Goal: Task Accomplishment & Management: Manage account settings

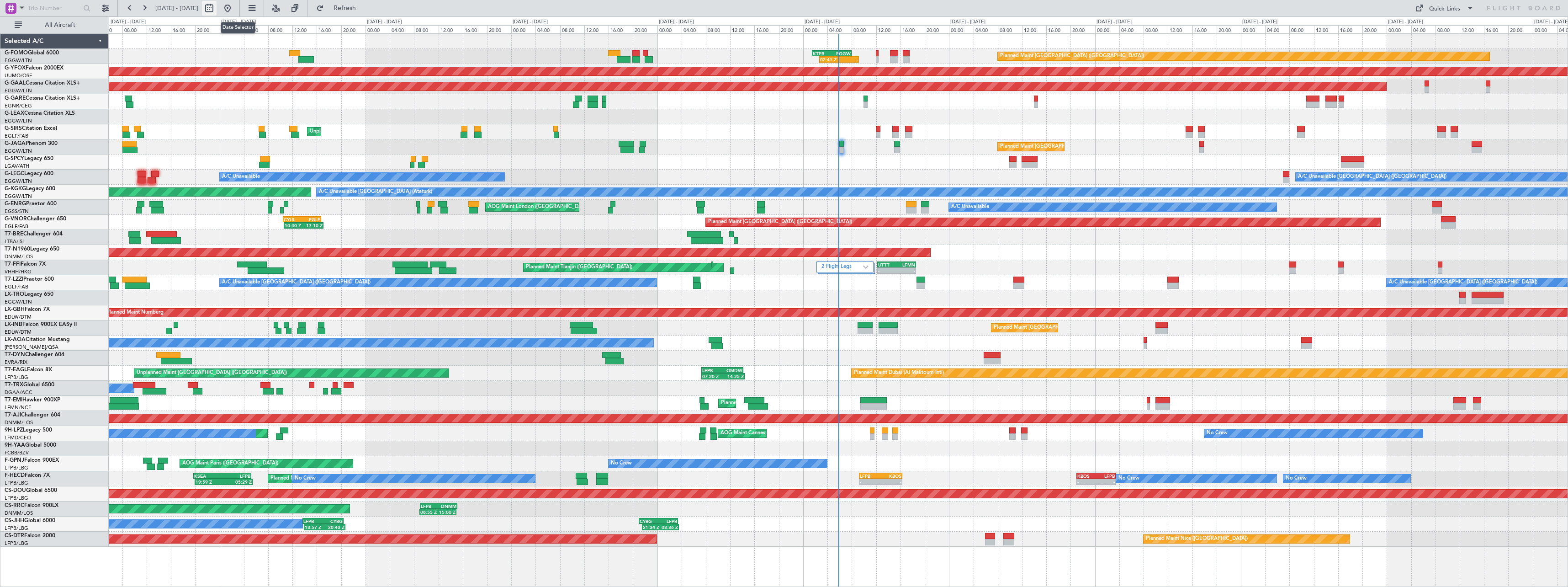
click at [217, 8] on button at bounding box center [209, 9] width 15 height 15
select select "9"
select select "2025"
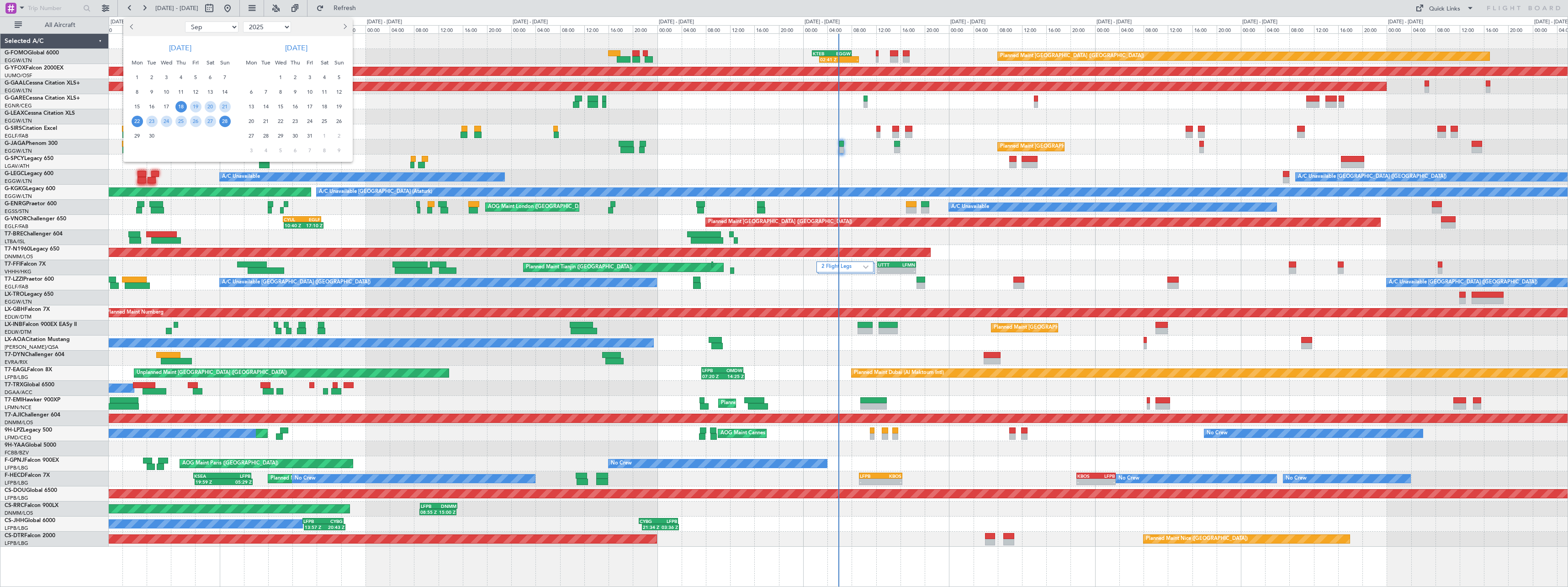
click at [138, 119] on span "22" at bounding box center [137, 121] width 12 height 12
click at [249, 94] on span "6" at bounding box center [251, 92] width 12 height 12
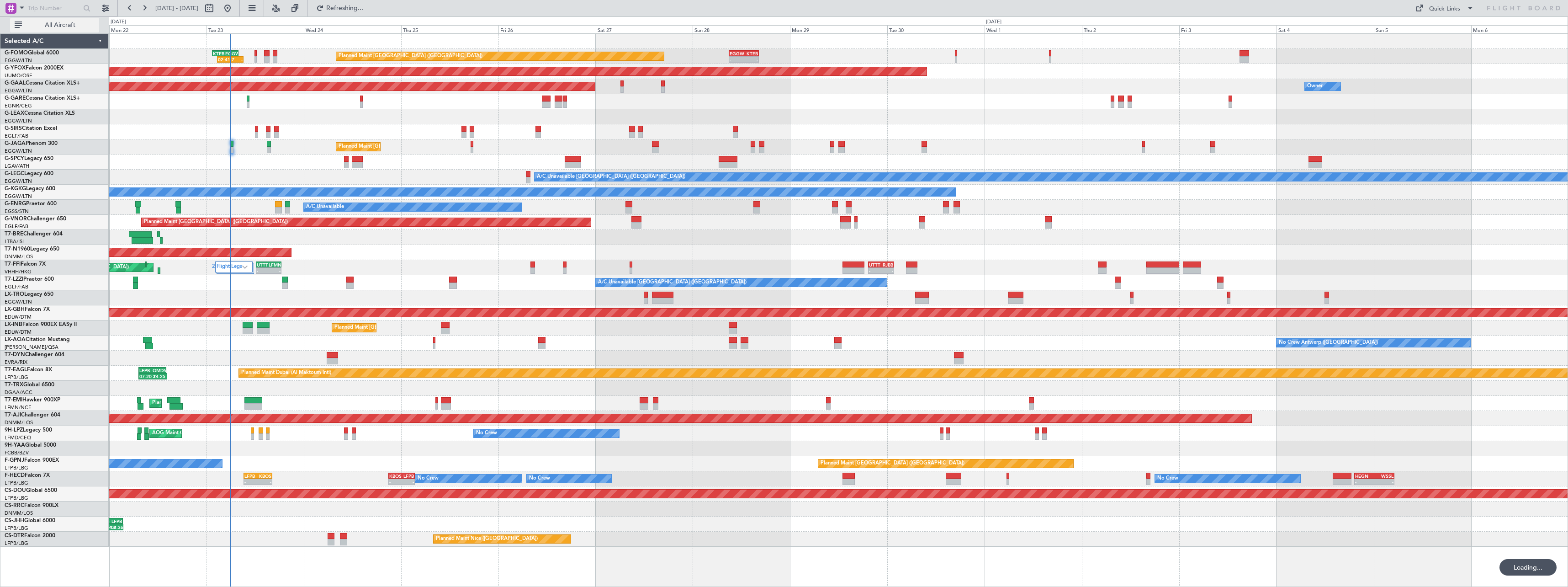
click at [56, 23] on span "All Aircraft" at bounding box center [60, 25] width 72 height 7
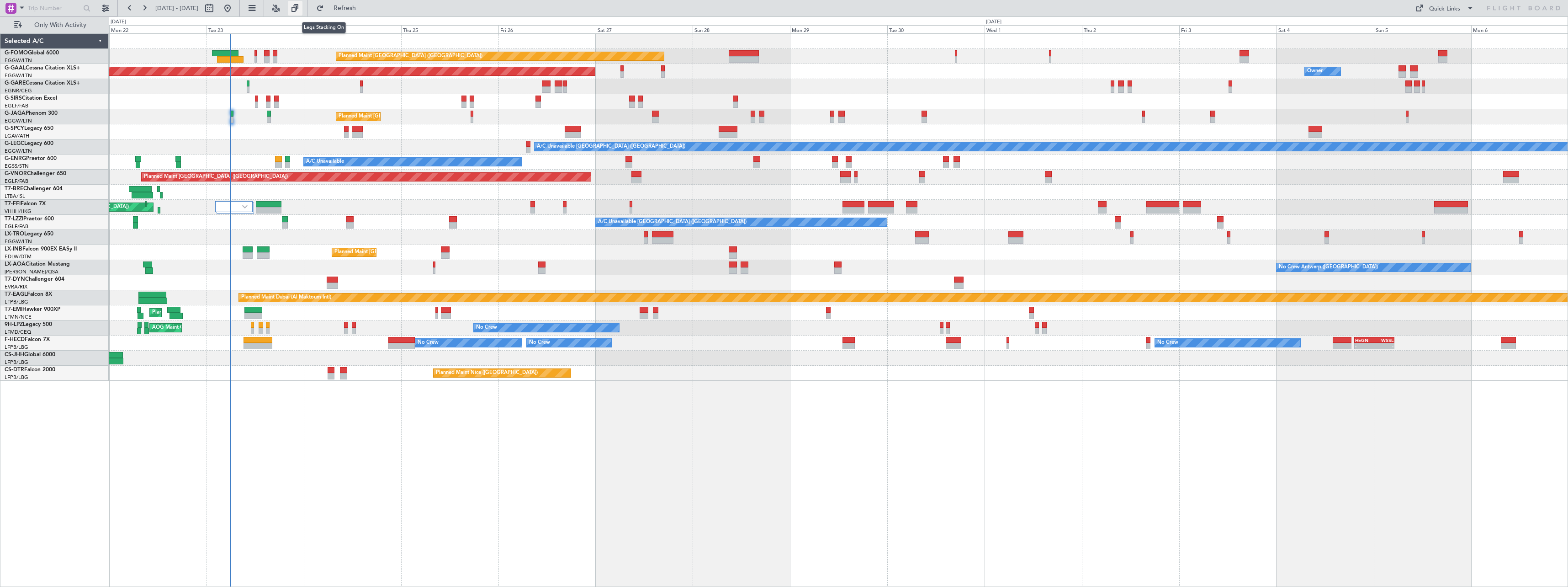
click at [303, 10] on button at bounding box center [295, 9] width 15 height 15
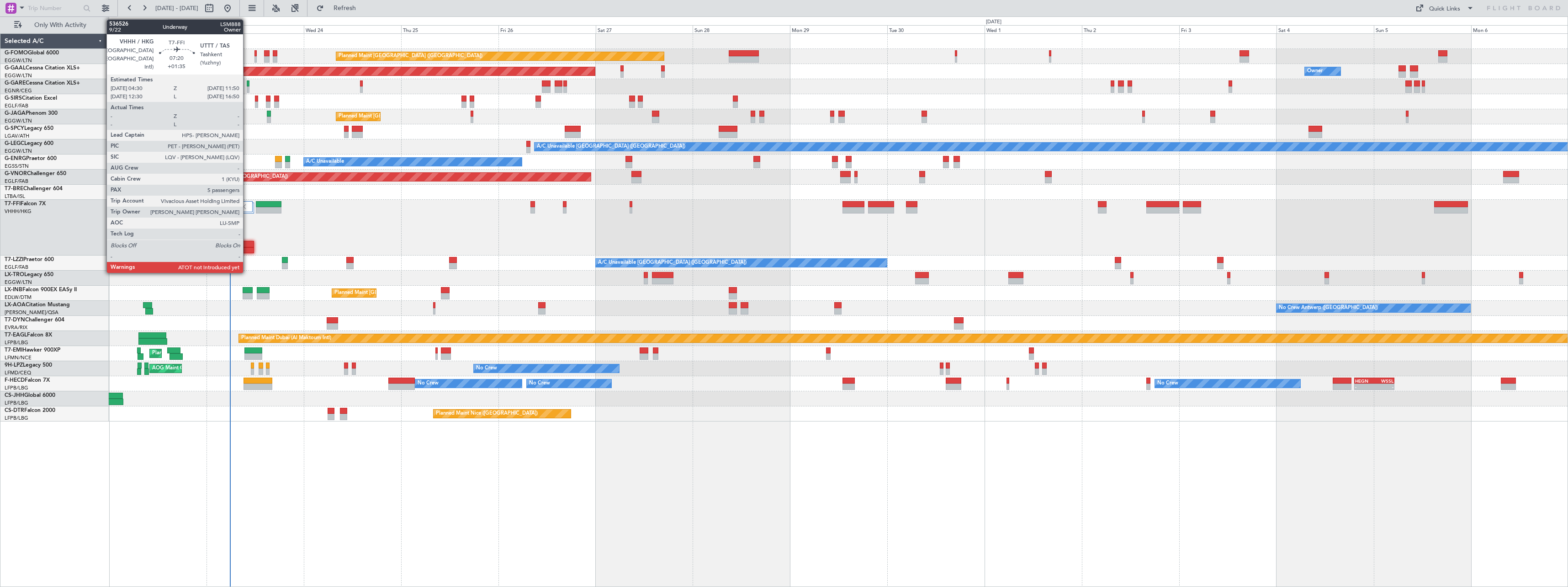
click at [247, 242] on div at bounding box center [240, 244] width 30 height 7
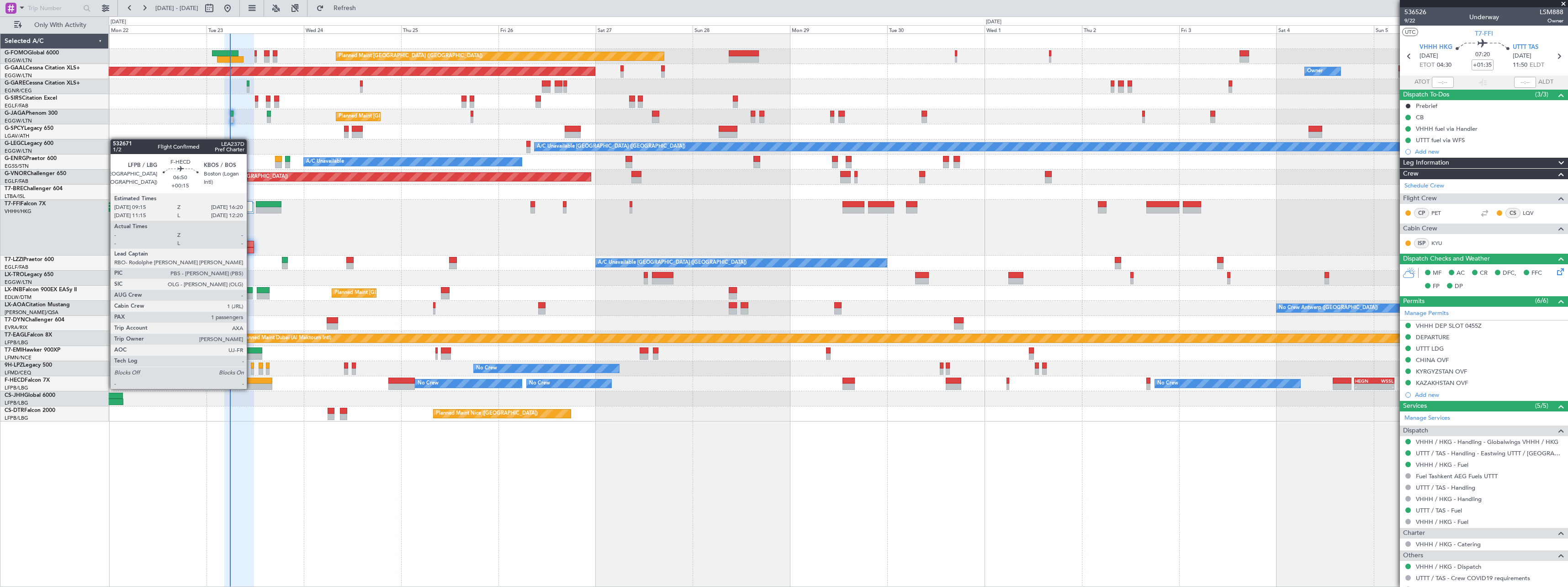
click at [251, 380] on div at bounding box center [257, 381] width 29 height 7
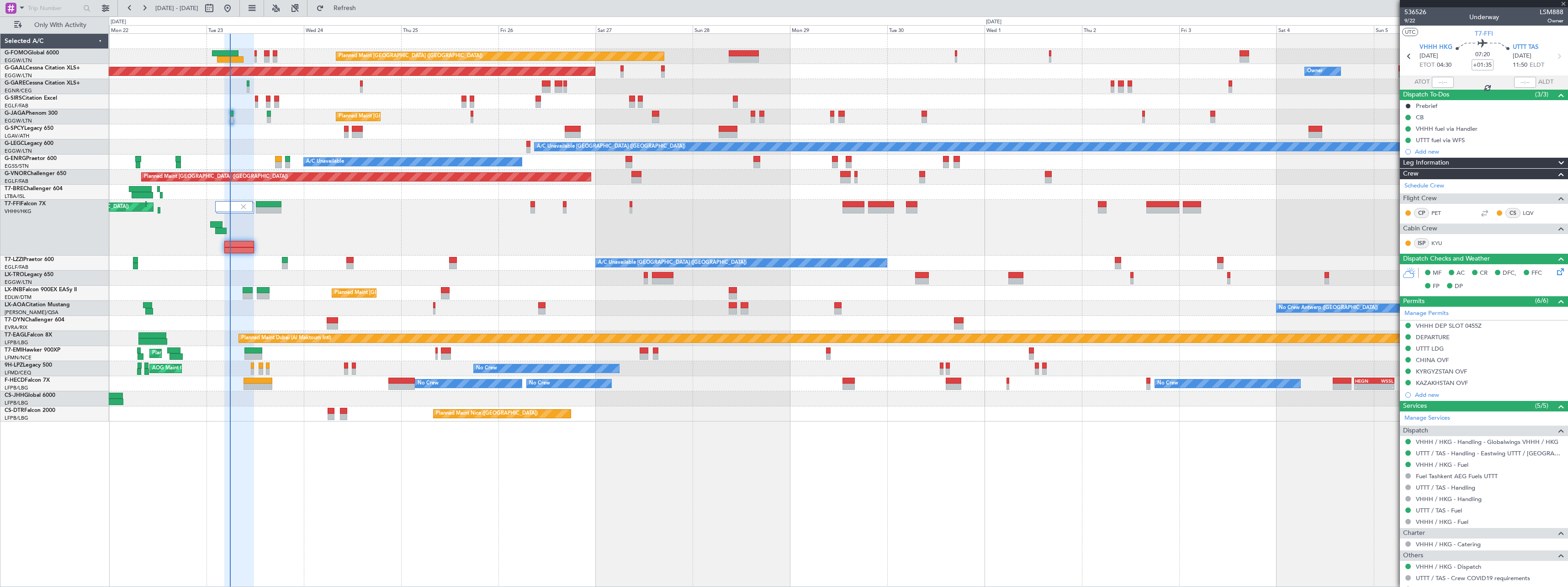
type input "+00:15"
type input "1"
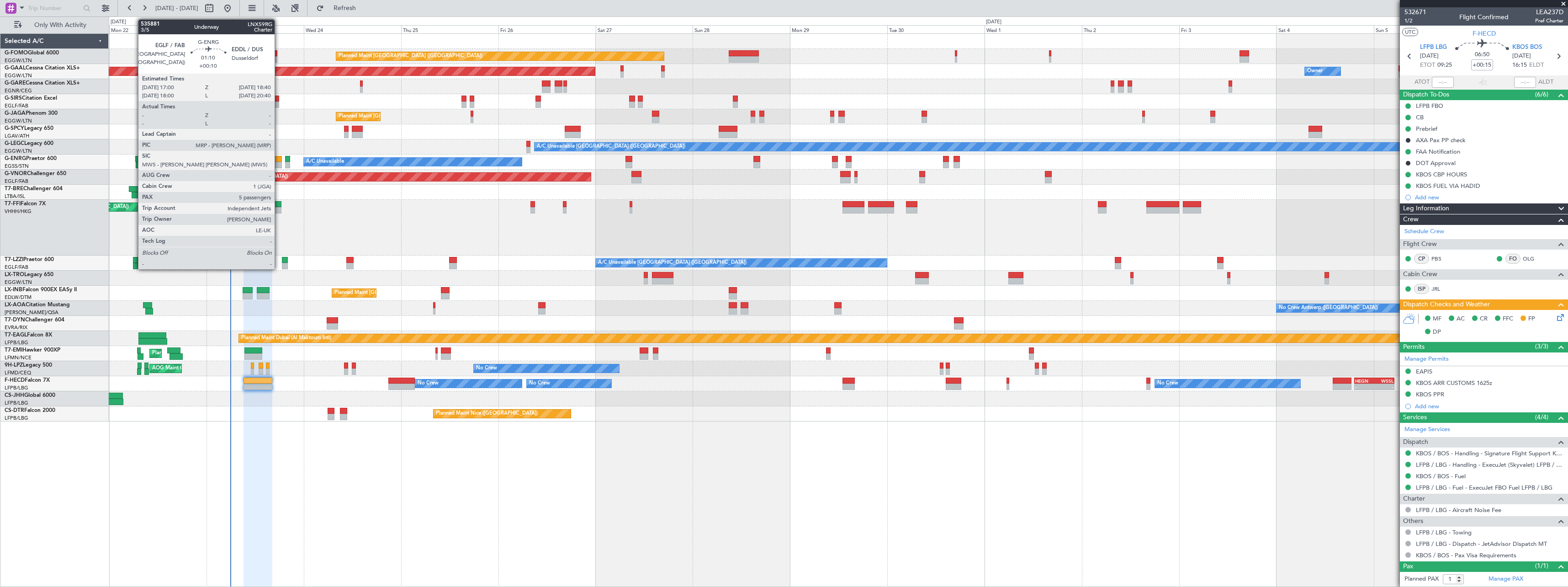
click at [279, 159] on div at bounding box center [278, 159] width 7 height 7
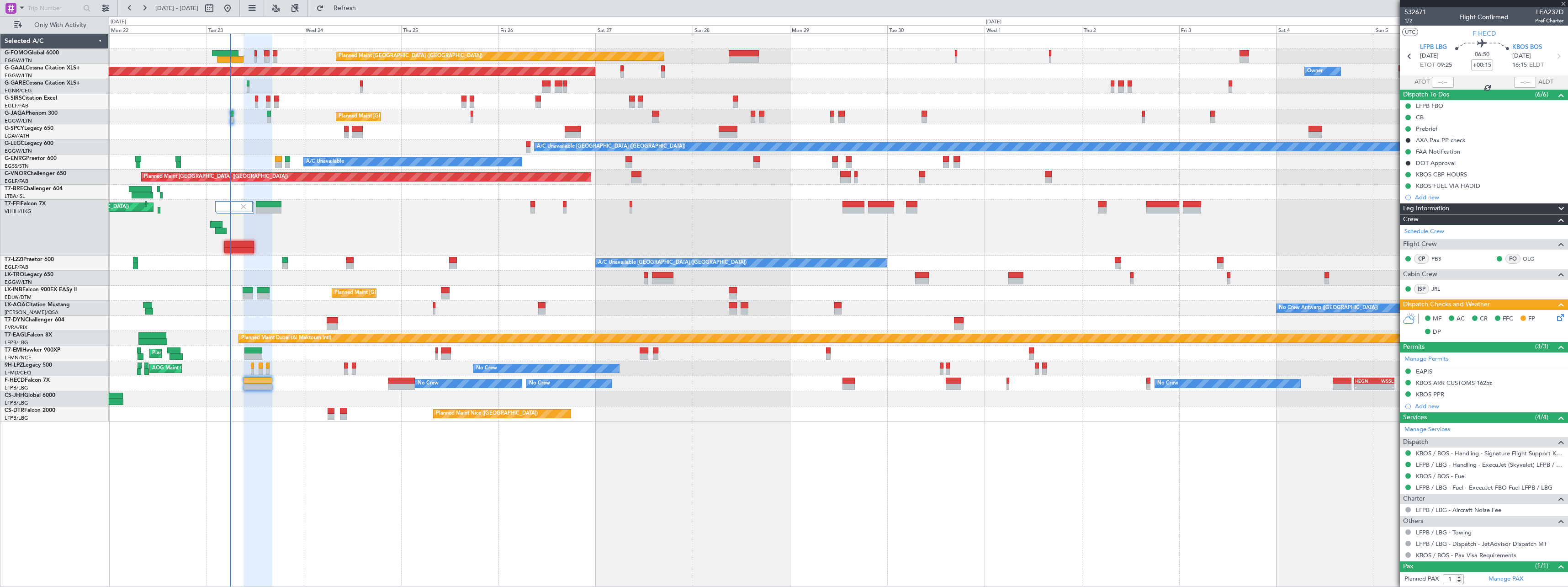
type input "+00:10"
type input "5"
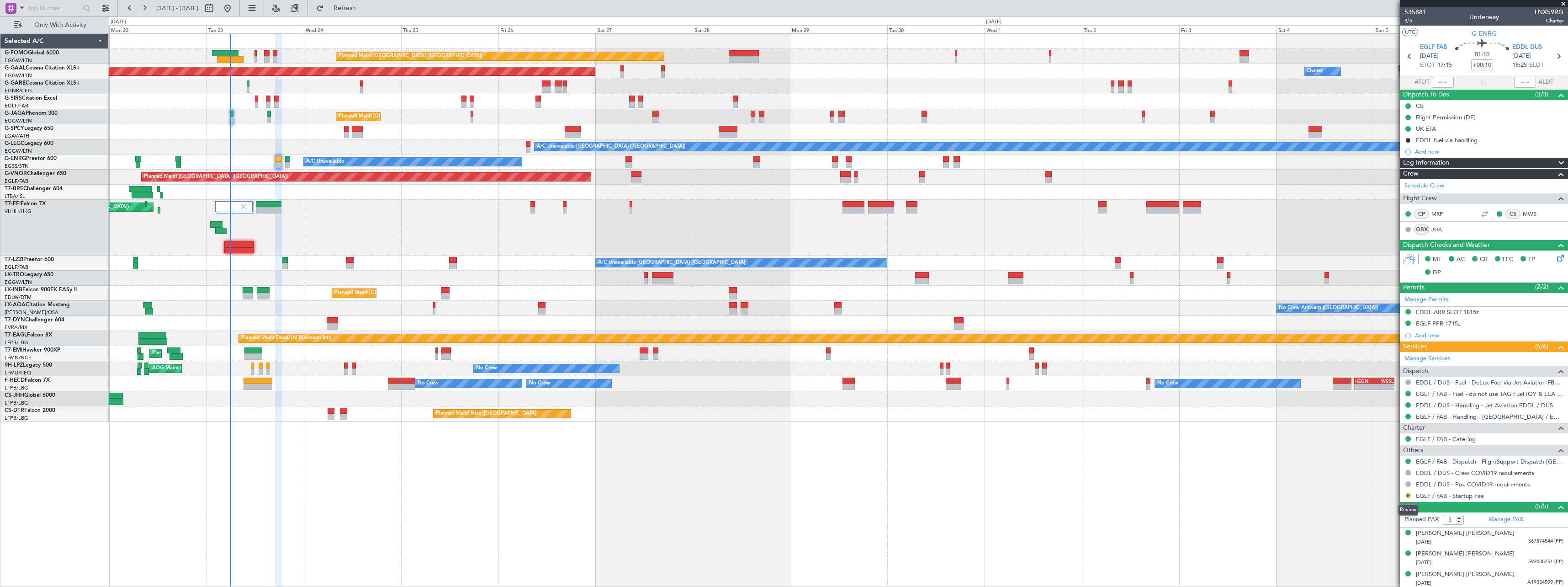
click at [1408, 496] on button "R" at bounding box center [1408, 495] width 5 height 5
click at [1380, 385] on span "Not Required" at bounding box center [1386, 385] width 37 height 9
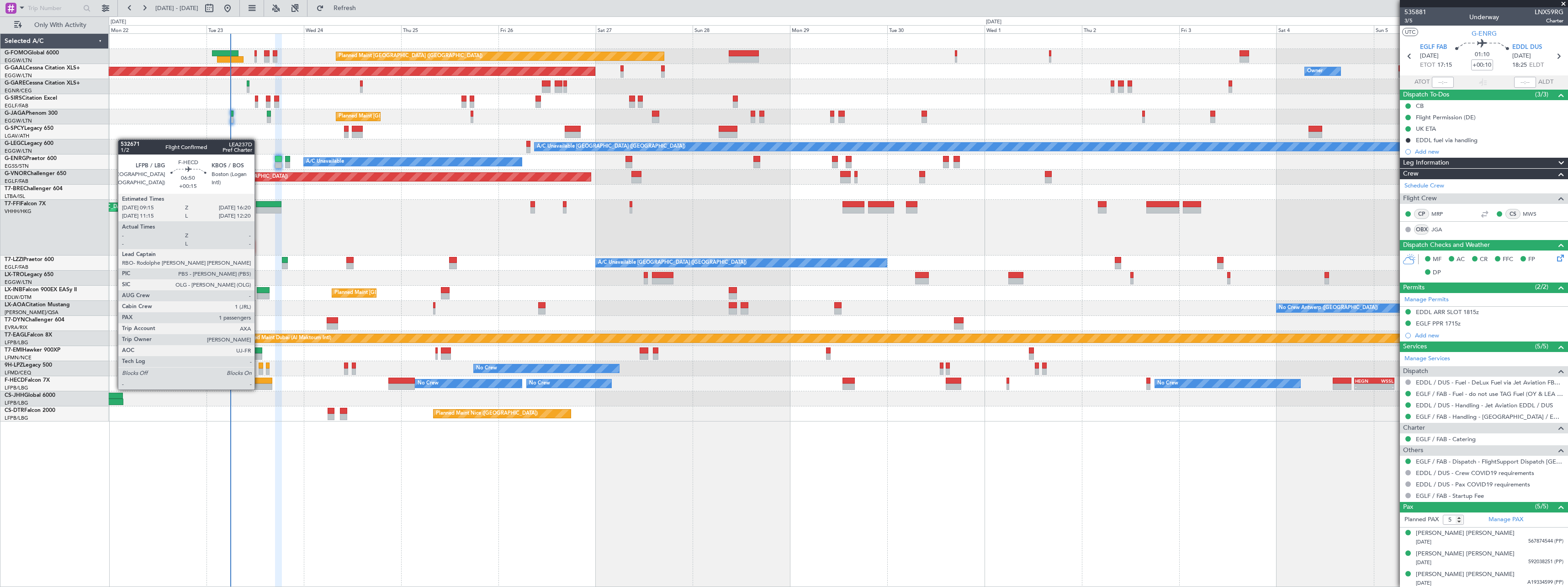
click at [259, 380] on div at bounding box center [257, 381] width 29 height 7
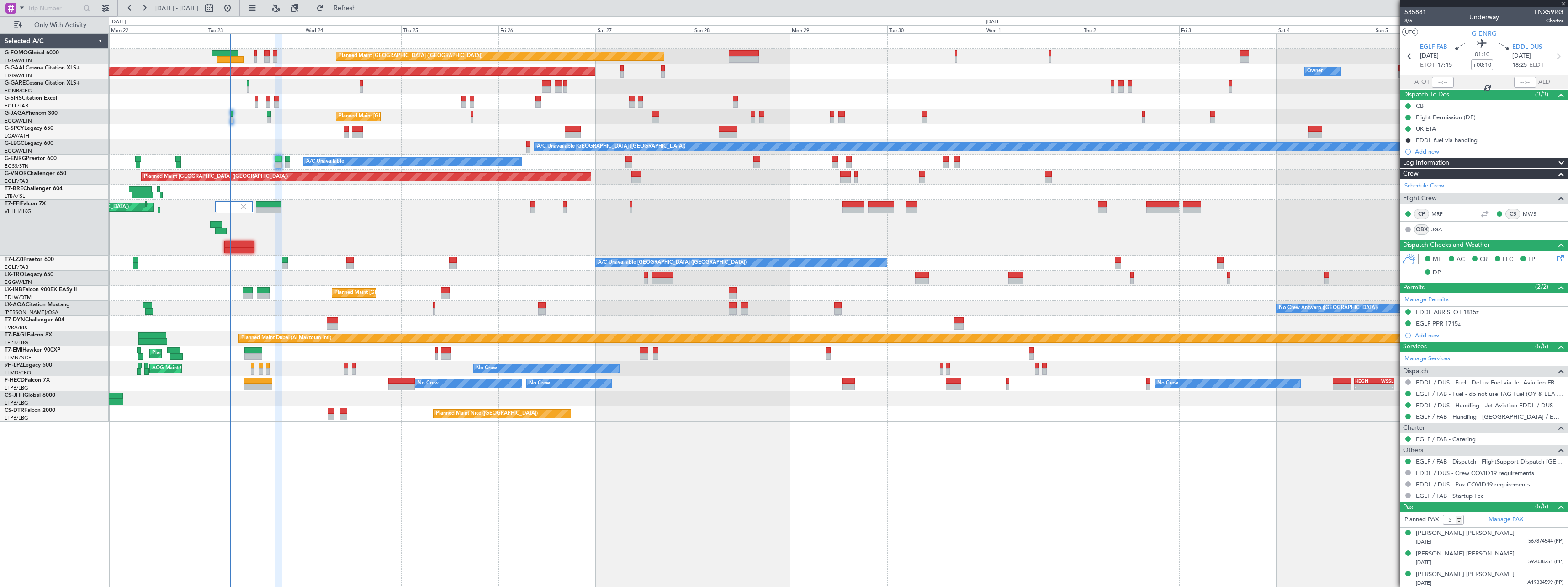
type input "+00:15"
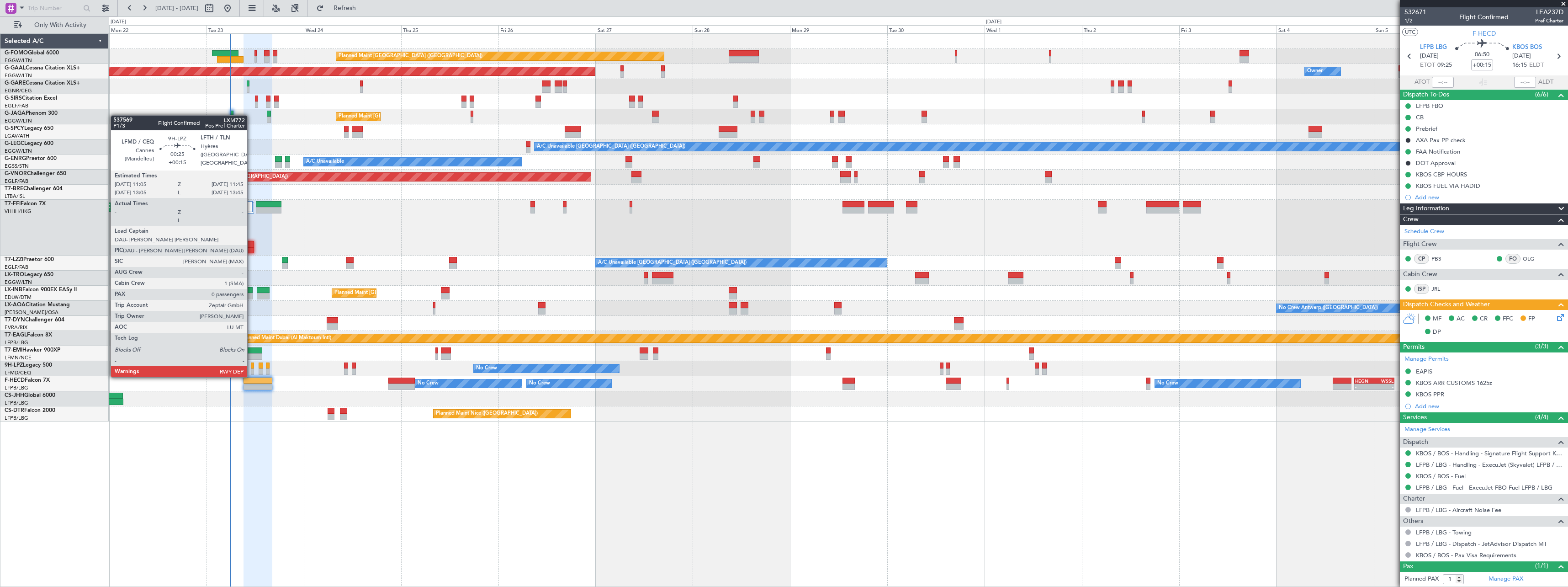
click at [251, 367] on div at bounding box center [252, 365] width 3 height 7
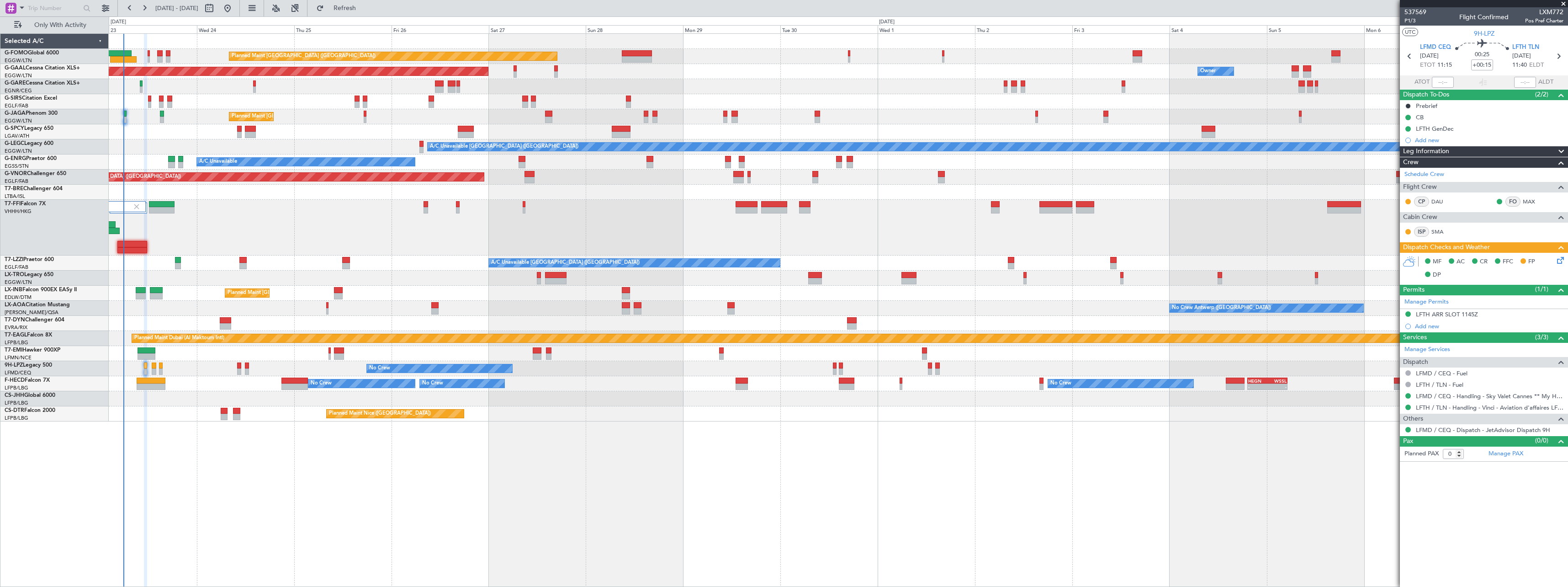
click at [324, 466] on div "Planned Maint [GEOGRAPHIC_DATA] ([GEOGRAPHIC_DATA]) Owner Planned [GEOGRAPHIC_D…" at bounding box center [838, 310] width 1459 height 554
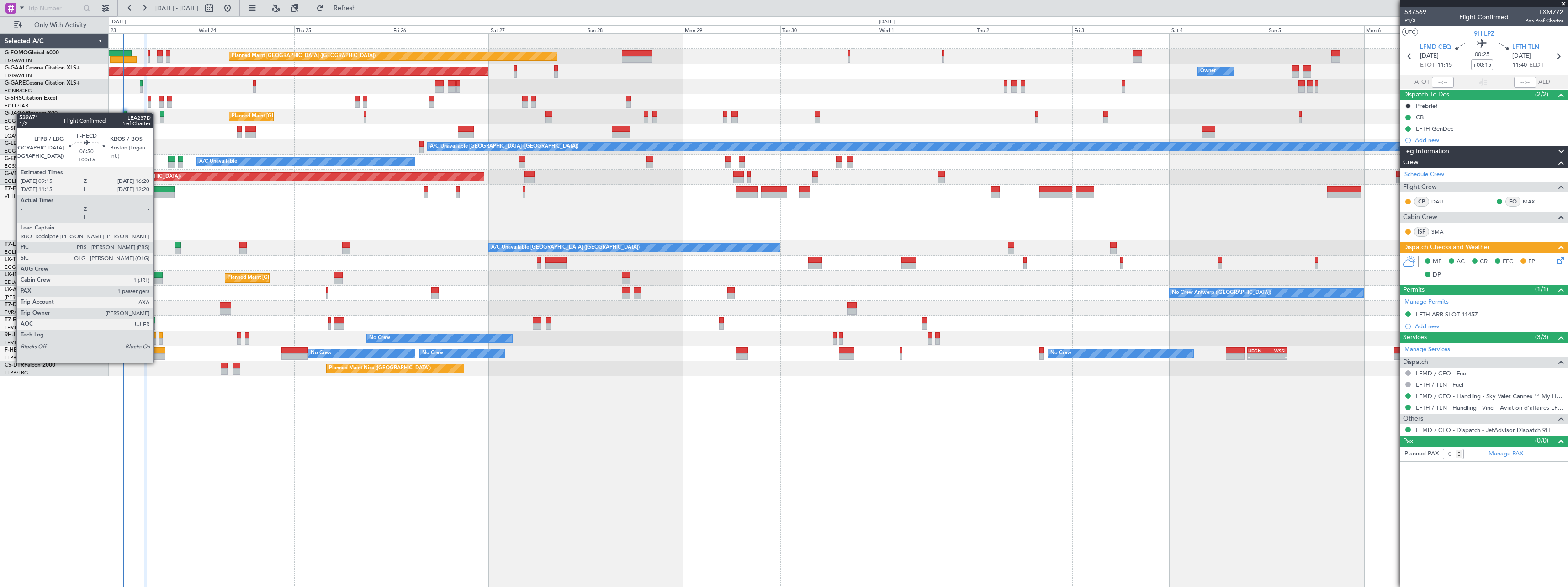
click at [157, 354] on div at bounding box center [150, 356] width 29 height 7
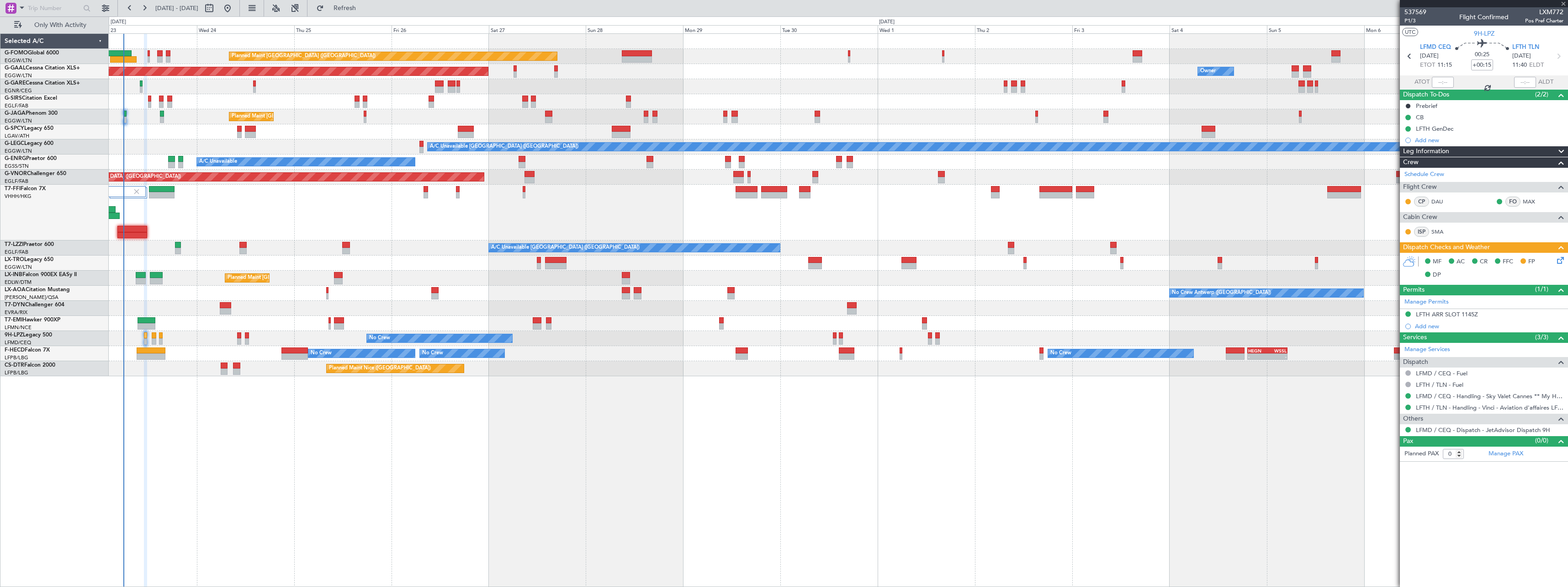
type input "1"
